Goal: Navigation & Orientation: Find specific page/section

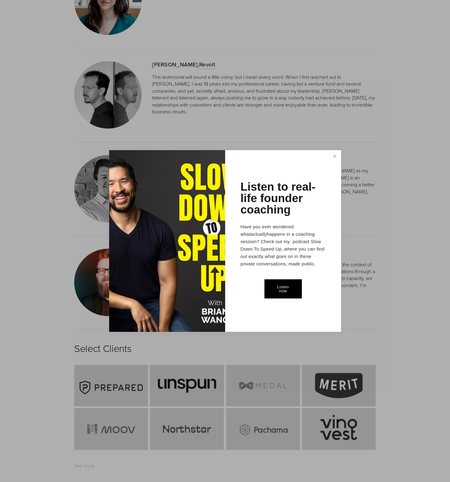
scroll to position [1677, 0]
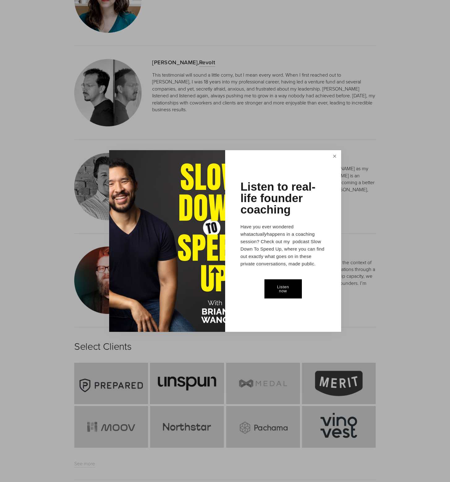
click at [337, 155] on link "Close" at bounding box center [334, 156] width 11 height 11
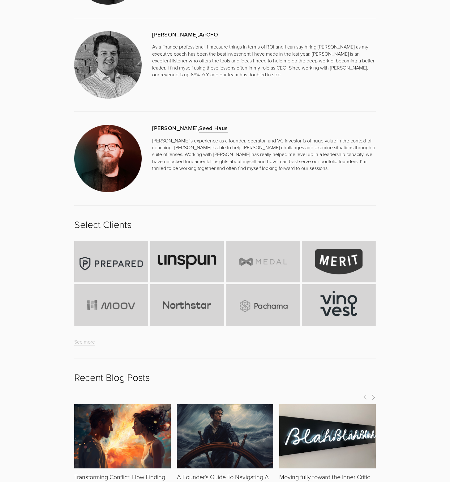
scroll to position [1800, 0]
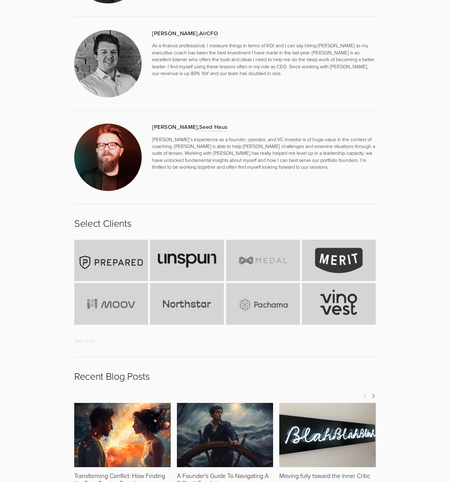
click at [89, 339] on link "See more" at bounding box center [84, 340] width 21 height 7
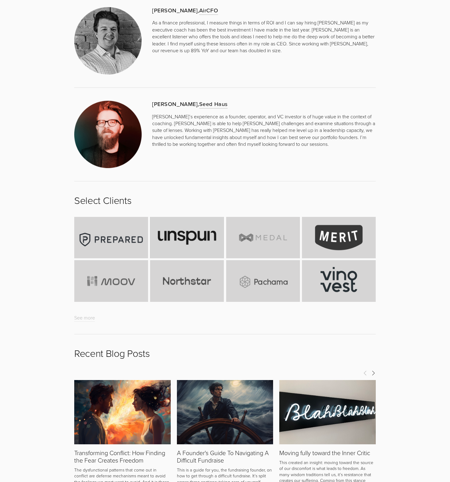
scroll to position [1800, 0]
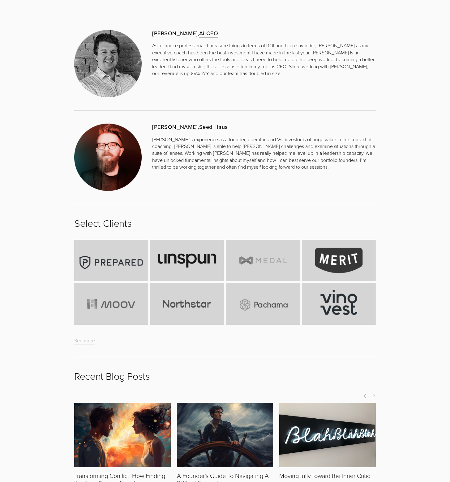
click at [122, 338] on p "See more" at bounding box center [224, 340] width 301 height 7
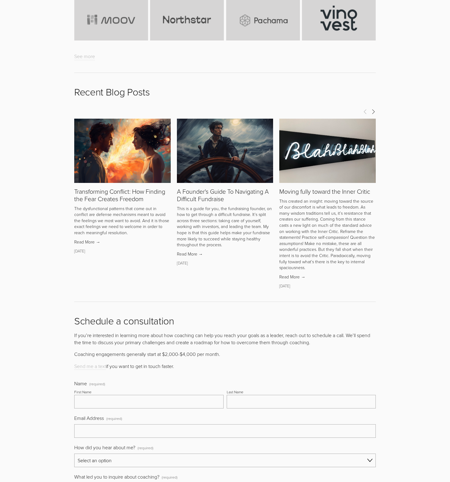
scroll to position [2085, 0]
